Goal: Transaction & Acquisition: Subscribe to service/newsletter

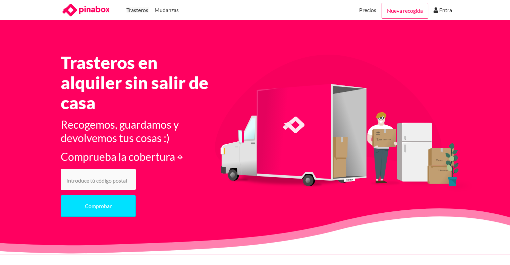
click at [90, 176] on input "number" at bounding box center [98, 179] width 75 height 21
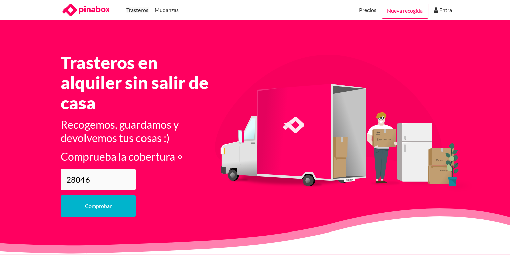
type input "28046"
click at [101, 216] on button "Comprobar" at bounding box center [98, 206] width 75 height 21
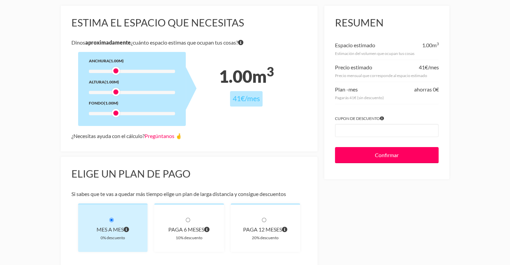
scroll to position [66, 0]
drag, startPoint x: 115, startPoint y: 73, endPoint x: 151, endPoint y: 69, distance: 36.4
click at [151, 69] on div at bounding box center [155, 70] width 8 height 8
drag, startPoint x: 118, startPoint y: 92, endPoint x: 150, endPoint y: 91, distance: 32.2
click at [150, 91] on div at bounding box center [147, 92] width 8 height 8
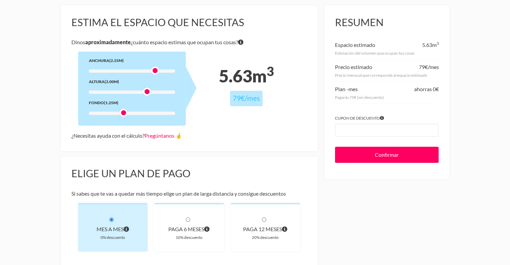
drag, startPoint x: 115, startPoint y: 114, endPoint x: 122, endPoint y: 114, distance: 7.1
click at [122, 114] on div at bounding box center [123, 113] width 8 height 8
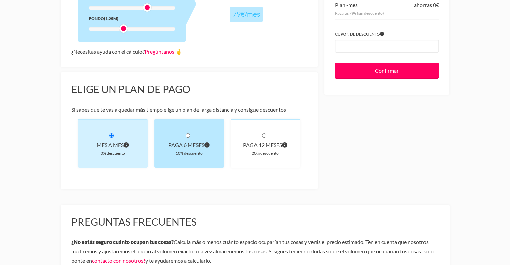
click at [177, 151] on div "10% descuento" at bounding box center [189, 153] width 48 height 7
radio input "true"
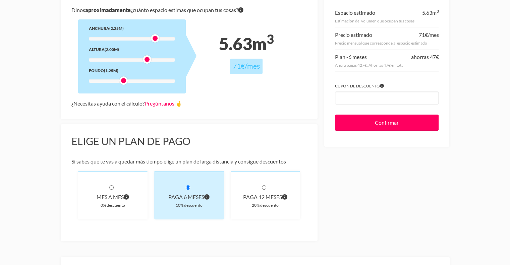
scroll to position [117, 0]
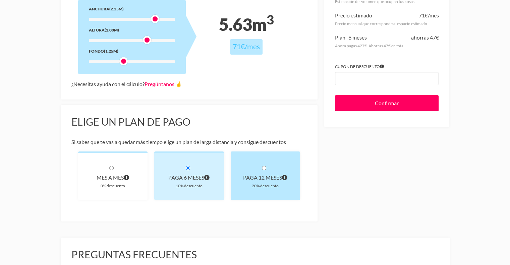
click at [252, 175] on div "paga 12 meses" at bounding box center [266, 177] width 48 height 9
radio input "true"
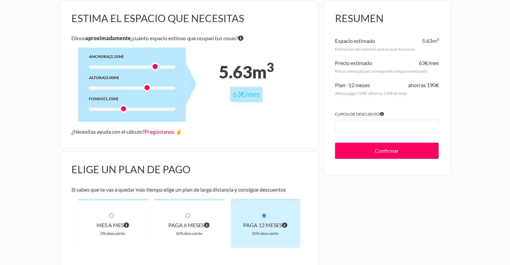
scroll to position [71, 0]
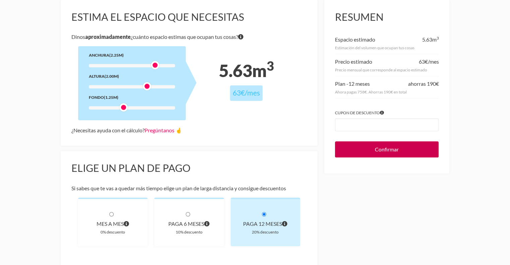
click at [383, 147] on input "Confirmar" at bounding box center [387, 150] width 104 height 16
